Goal: Answer question/provide support: Share knowledge or assist other users

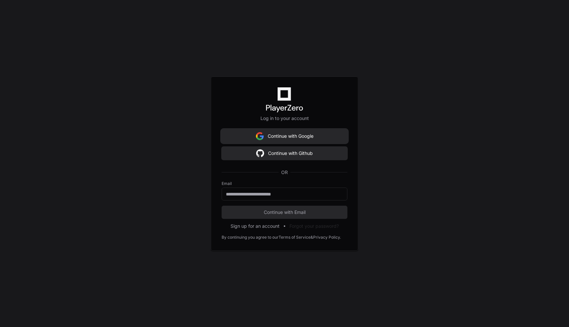
click at [325, 134] on button "Continue with Google" at bounding box center [285, 135] width 126 height 13
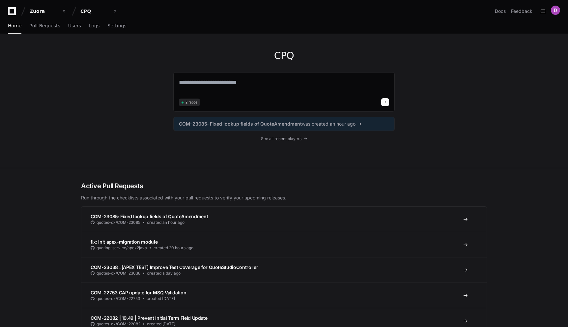
click at [69, 121] on div "CPQ 2 repos COM-23085: Fixed lookup fields of QuoteAmendment was created an hou…" at bounding box center [284, 101] width 568 height 134
click at [76, 28] on span "Users" at bounding box center [74, 26] width 13 height 4
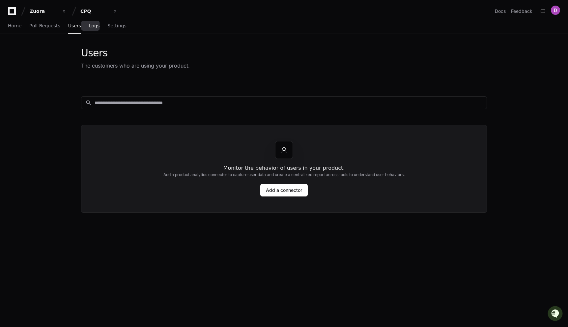
click at [92, 29] on link "Logs" at bounding box center [94, 25] width 11 height 15
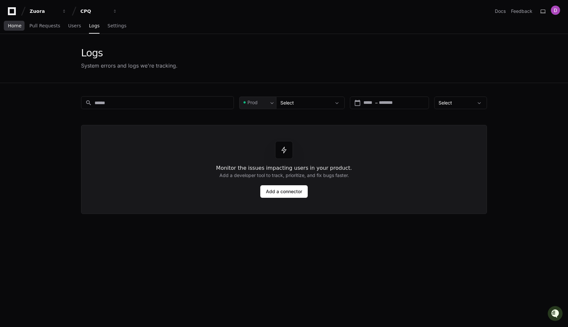
click at [11, 29] on link "Home" at bounding box center [15, 25] width 14 height 15
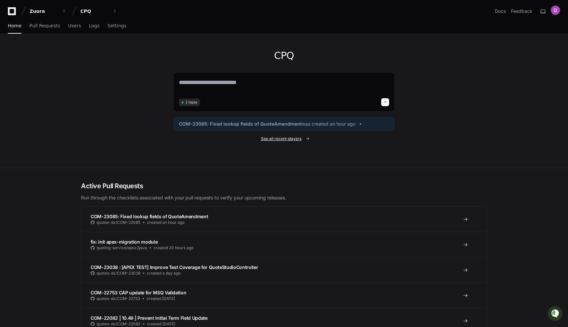
click at [277, 137] on span "See all recent players" at bounding box center [281, 138] width 41 height 5
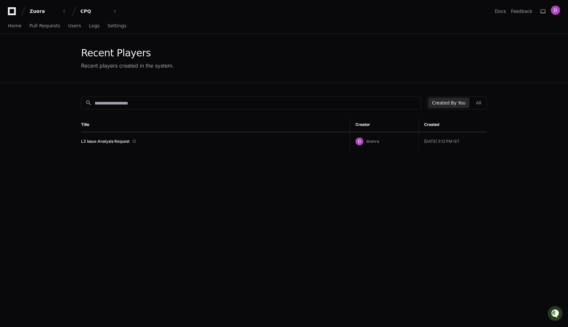
click at [140, 164] on div "search Created By You All Title Creator Created L3 Issue Analysis Request dnehr…" at bounding box center [284, 246] width 422 height 327
click at [478, 102] on button "All" at bounding box center [478, 103] width 13 height 11
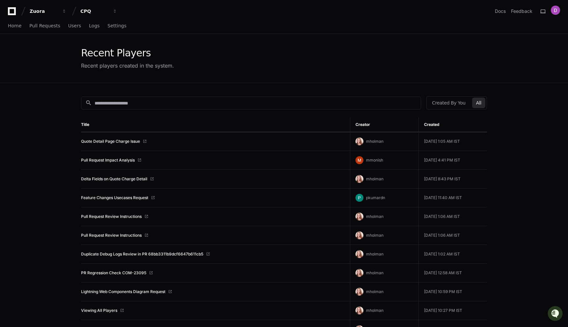
click at [51, 229] on app-recent-players "Recent Players Recent players created in the system. search Created By You All …" at bounding box center [284, 330] width 568 height 593
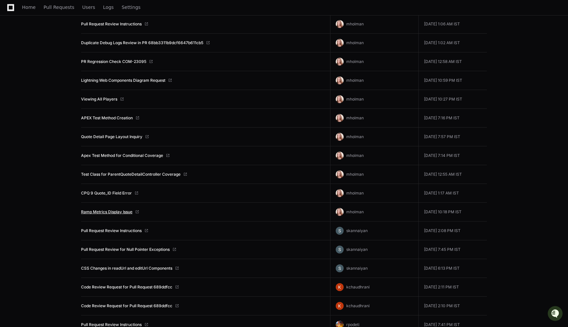
scroll to position [204, 0]
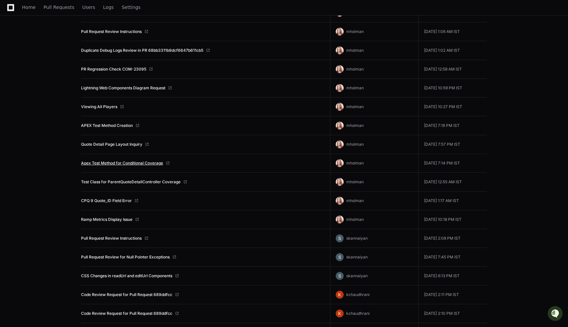
click at [123, 163] on link "Apex Test Method for Conditional Coverage" at bounding box center [122, 162] width 82 height 5
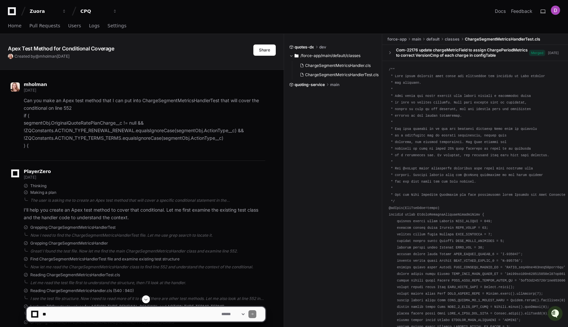
click at [215, 92] on div "mholman [DATE]" at bounding box center [138, 87] width 255 height 11
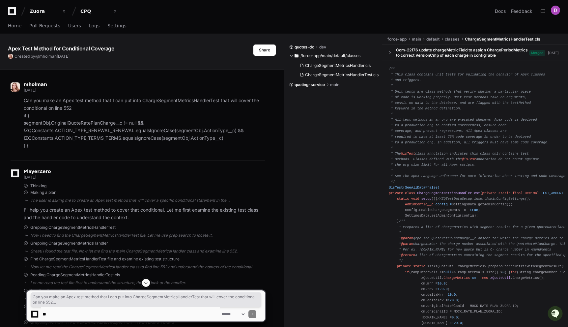
drag, startPoint x: 107, startPoint y: 96, endPoint x: 111, endPoint y: 147, distance: 50.6
click at [111, 147] on div "mholman [DATE] Can you make an Apex test method that I can put into ChargeSegme…" at bounding box center [138, 115] width 255 height 67
click at [111, 147] on p "Can you make an Apex test method that I can put into ChargeSegmentMetricsHandle…" at bounding box center [144, 123] width 241 height 52
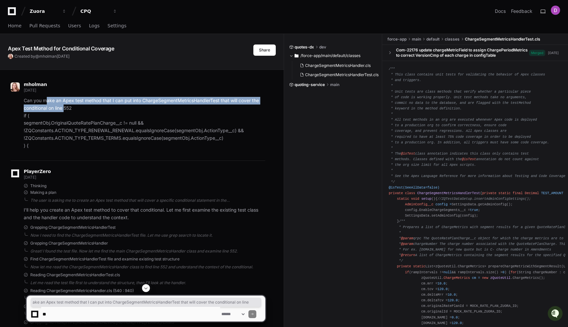
drag, startPoint x: 46, startPoint y: 98, endPoint x: 66, endPoint y: 108, distance: 21.7
click at [66, 108] on p "Can you make an Apex test method that I can put into ChargeSegmentMetricsHandle…" at bounding box center [144, 123] width 241 height 52
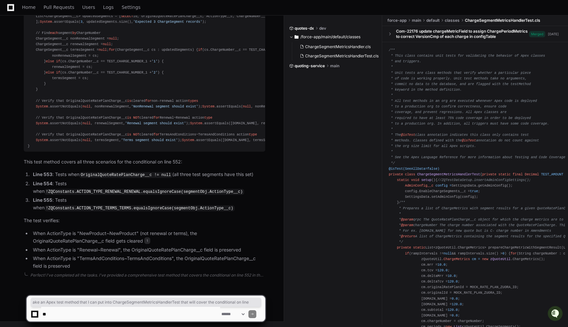
scroll to position [1008, 0]
